Goal: Obtain resource: Download file/media

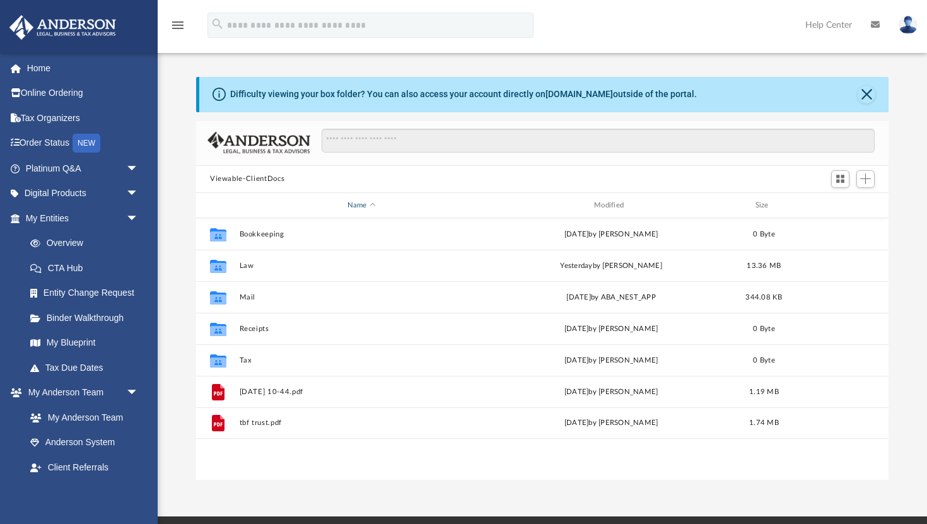
scroll to position [286, 692]
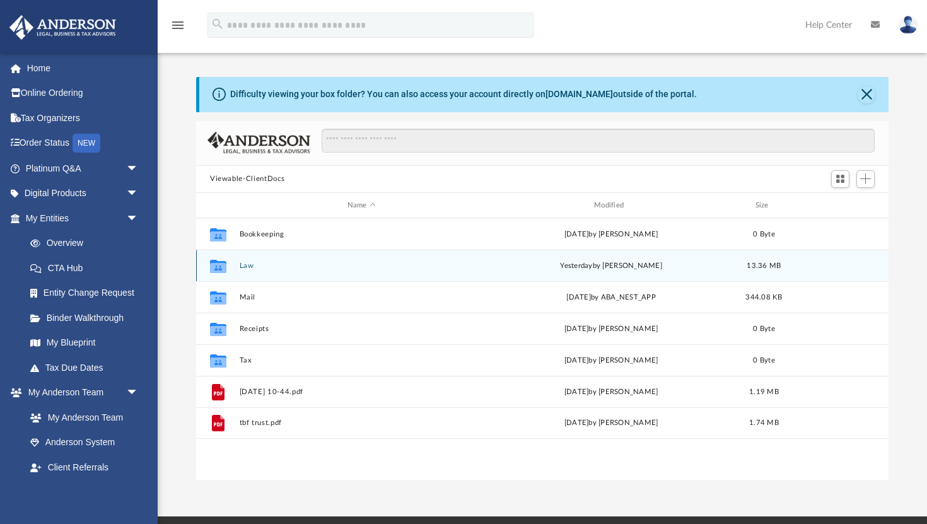
click at [295, 258] on div "Collaborated Folder Law [DATE] by [PERSON_NAME] 13.36 MB" at bounding box center [542, 266] width 692 height 32
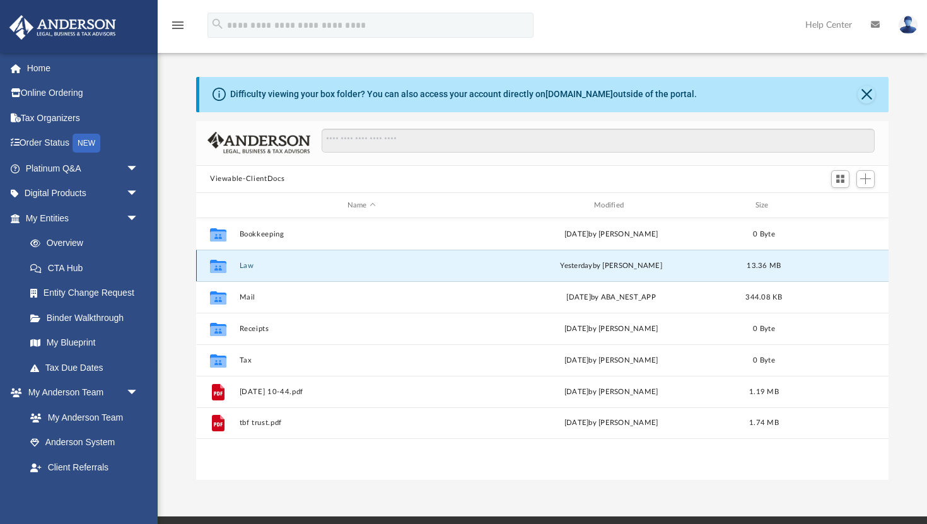
click at [241, 266] on button "Law" at bounding box center [362, 266] width 244 height 8
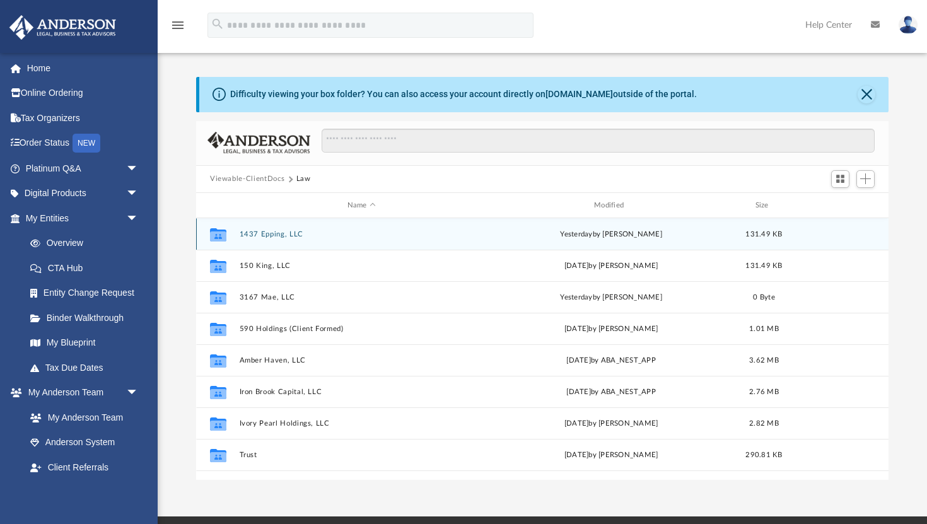
click at [280, 234] on button "1437 Epping, LLC" at bounding box center [362, 234] width 244 height 8
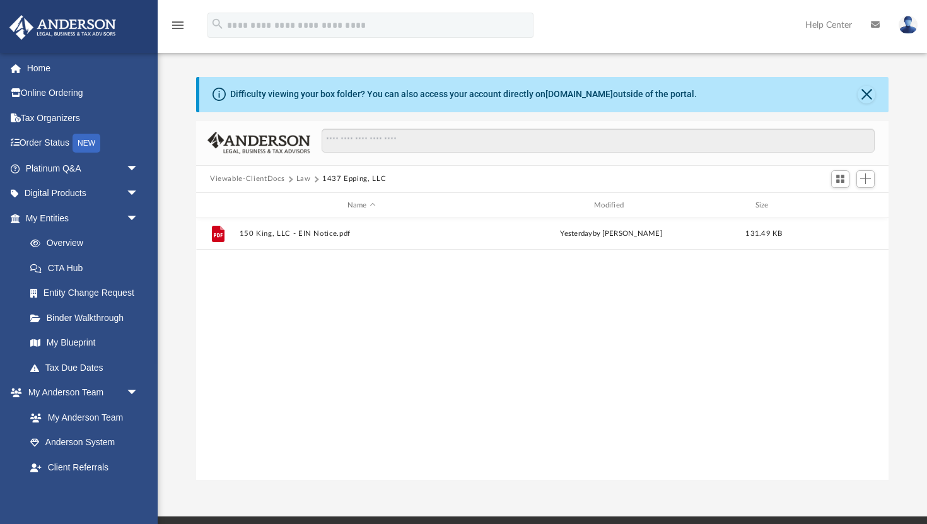
click at [308, 179] on button "Law" at bounding box center [303, 178] width 14 height 11
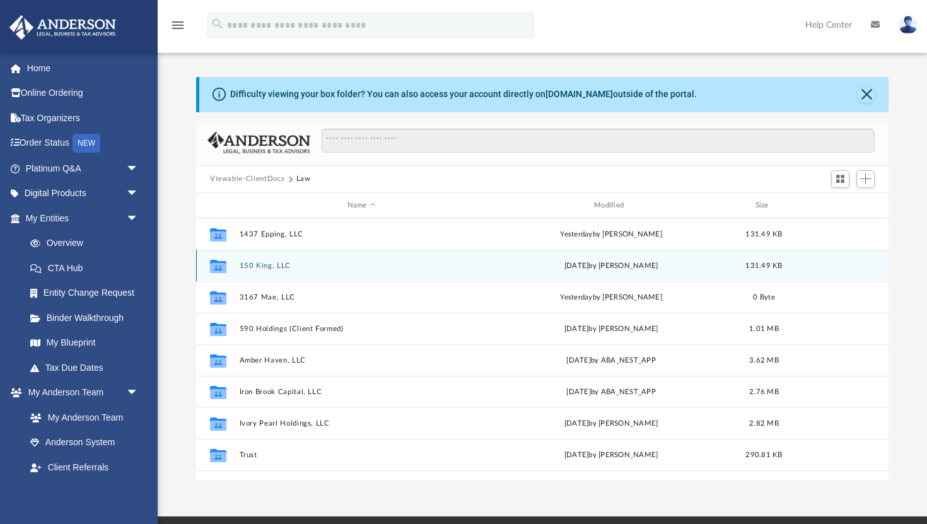
click at [267, 264] on button "150 King, LLC" at bounding box center [362, 266] width 244 height 8
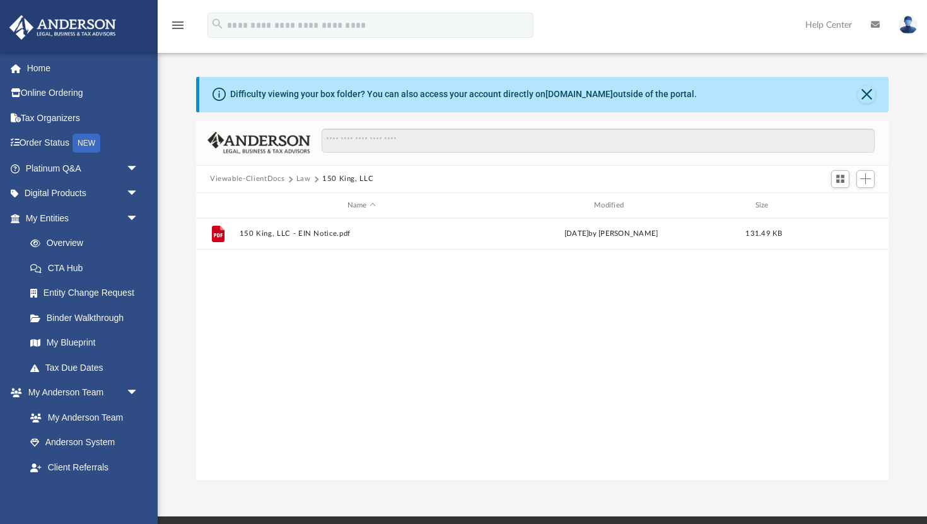
click at [305, 176] on button "Law" at bounding box center [303, 178] width 14 height 11
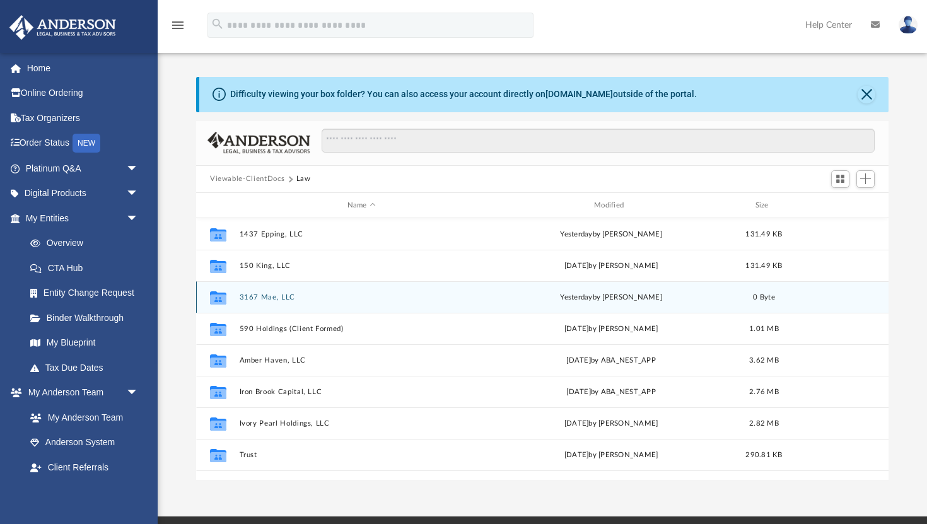
click at [277, 299] on button "3167 Mae, LLC" at bounding box center [362, 297] width 244 height 8
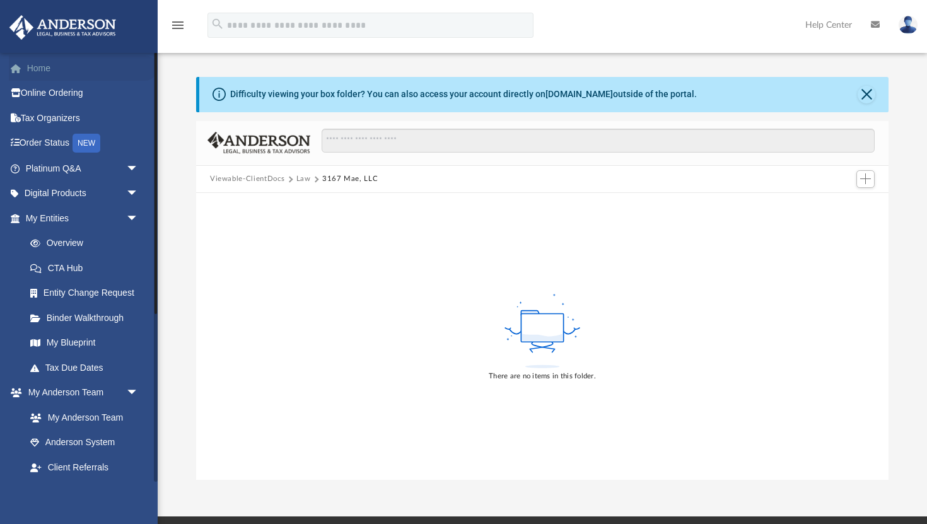
click at [81, 66] on link "Home" at bounding box center [83, 67] width 149 height 25
